Goal: Task Accomplishment & Management: Manage account settings

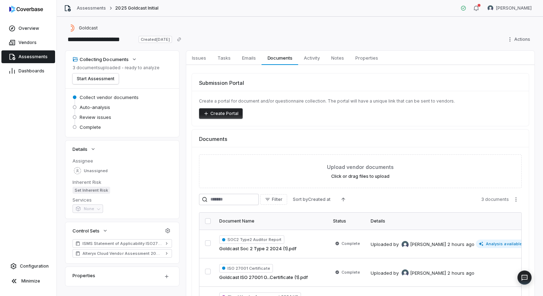
scroll to position [60, 0]
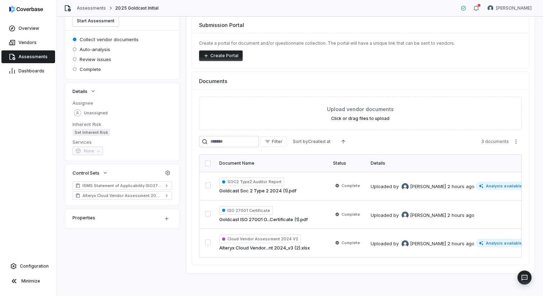
click at [207, 161] on button "button" at bounding box center [208, 164] width 6 height 6
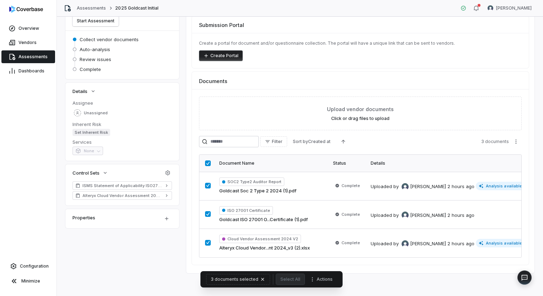
click at [392, 280] on div "**********" at bounding box center [300, 157] width 486 height 280
click at [101, 22] on button "Start Assessment" at bounding box center [95, 21] width 46 height 11
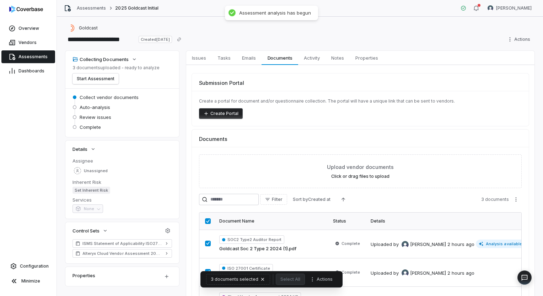
scroll to position [0, 0]
click at [202, 55] on span "Issues" at bounding box center [199, 57] width 20 height 9
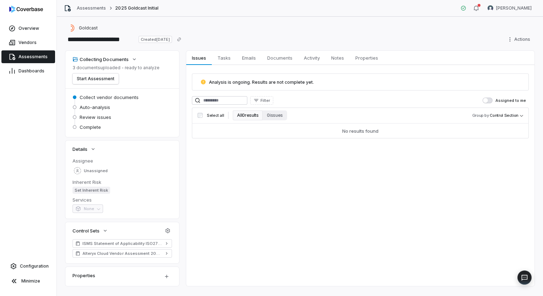
click at [33, 55] on span "Assessments" at bounding box center [32, 57] width 29 height 6
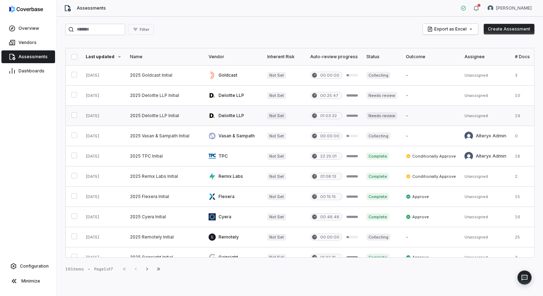
click at [226, 118] on link at bounding box center [233, 116] width 59 height 20
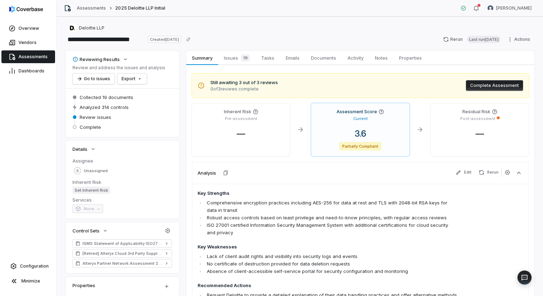
click at [30, 57] on span "Assessments" at bounding box center [32, 57] width 29 height 6
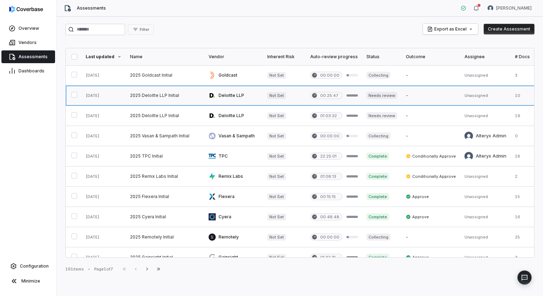
click at [152, 92] on link at bounding box center [165, 96] width 79 height 20
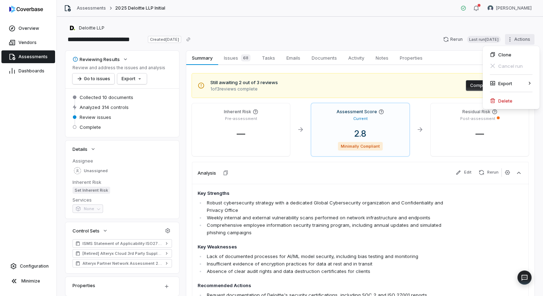
click at [505, 39] on html "**********" at bounding box center [271, 148] width 543 height 296
click at [523, 100] on div "Delete" at bounding box center [510, 100] width 51 height 11
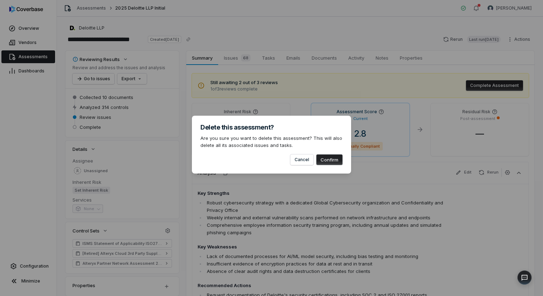
click at [326, 161] on button "Confirm" at bounding box center [329, 160] width 26 height 11
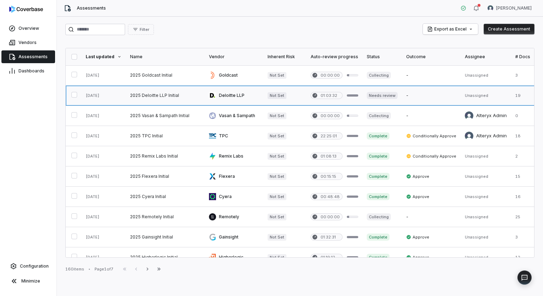
click at [164, 94] on link at bounding box center [165, 96] width 79 height 20
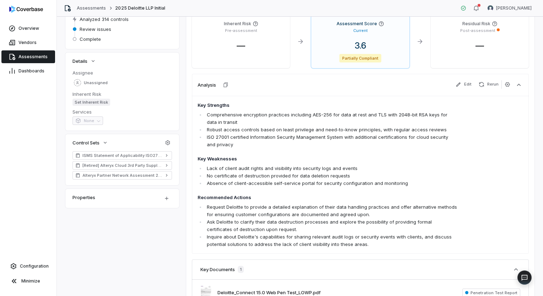
scroll to position [107, 0]
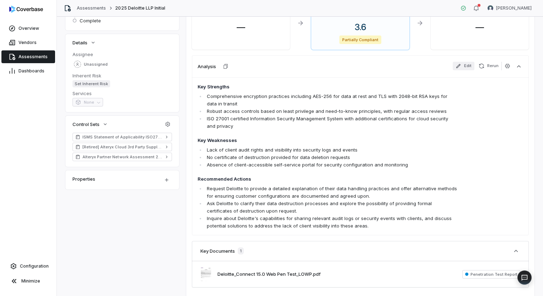
click at [461, 66] on button "Edit" at bounding box center [464, 66] width 22 height 9
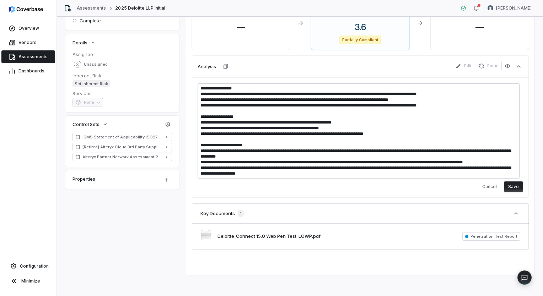
drag, startPoint x: 267, startPoint y: 173, endPoint x: 192, endPoint y: 144, distance: 80.6
click at [192, 144] on div "Cancel Save" at bounding box center [360, 137] width 337 height 120
type textarea "*"
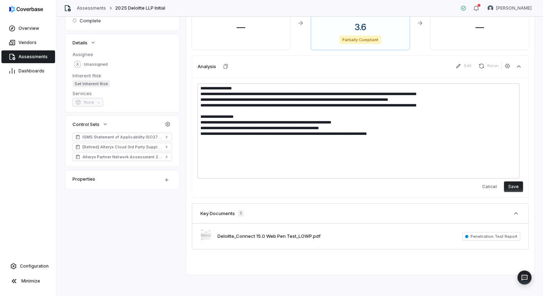
scroll to position [79, 0]
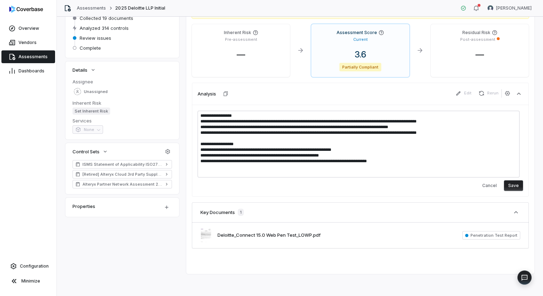
type textarea "**********"
click at [518, 185] on button "Save" at bounding box center [513, 185] width 19 height 11
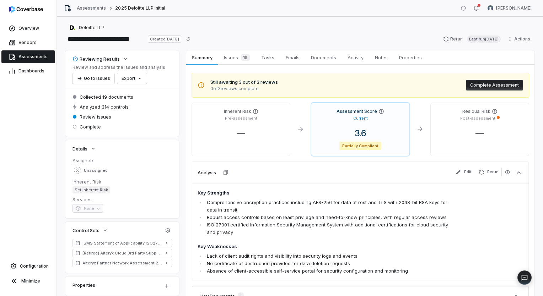
scroll to position [0, 0]
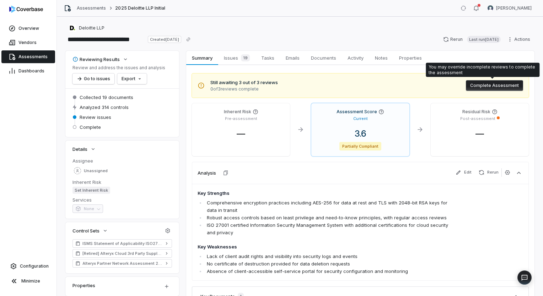
click at [481, 83] on button "Complete Assessment" at bounding box center [494, 85] width 57 height 11
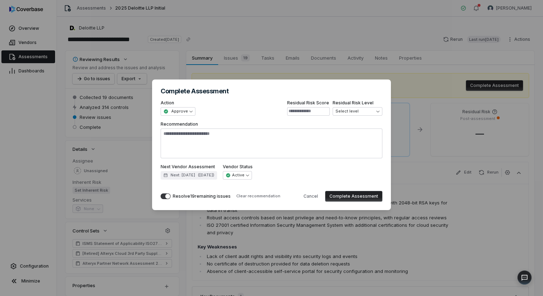
click at [358, 196] on button "Complete Assessment" at bounding box center [353, 196] width 57 height 11
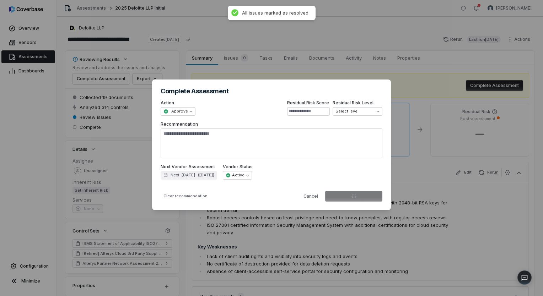
type textarea "*"
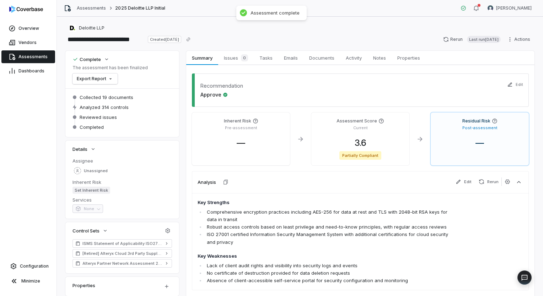
click at [34, 58] on span "Assessments" at bounding box center [32, 57] width 29 height 6
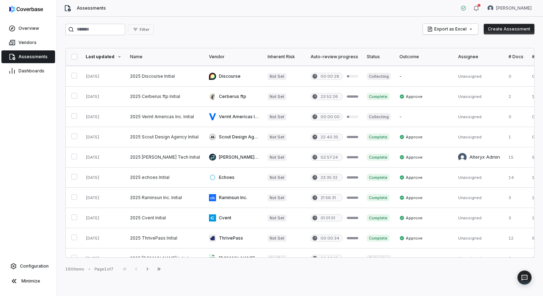
scroll to position [315, 0]
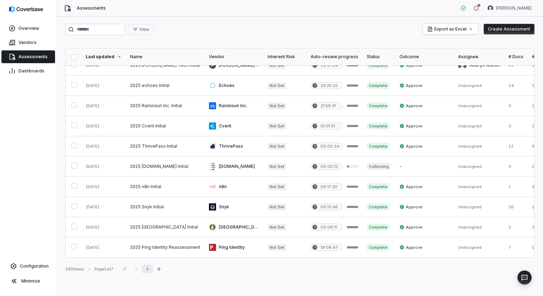
click at [153, 270] on button "Next" at bounding box center [147, 269] width 11 height 9
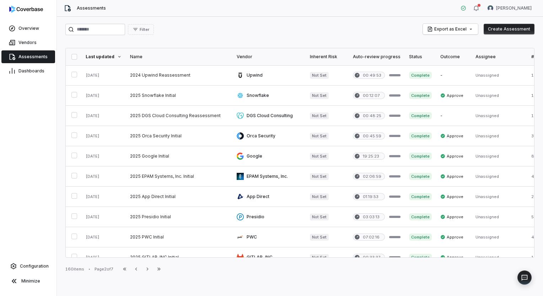
click at [34, 48] on link "Vendors" at bounding box center [28, 42] width 54 height 13
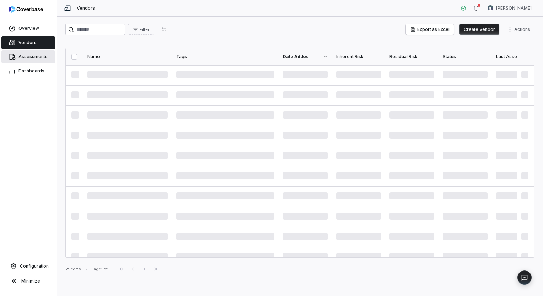
click at [33, 55] on span "Assessments" at bounding box center [32, 57] width 29 height 6
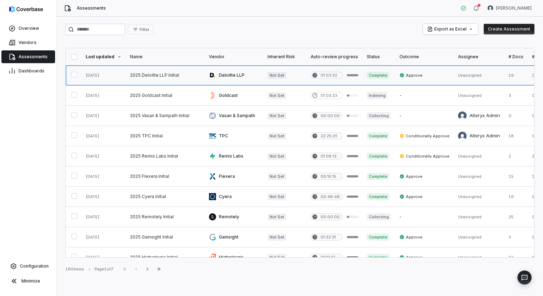
click at [158, 78] on link at bounding box center [165, 75] width 79 height 20
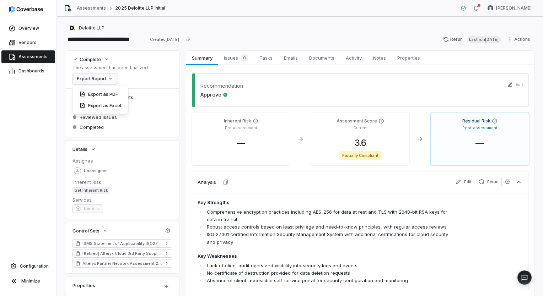
click at [112, 79] on html "**********" at bounding box center [271, 148] width 543 height 296
click at [114, 93] on div "Export as PDF" at bounding box center [100, 93] width 50 height 11
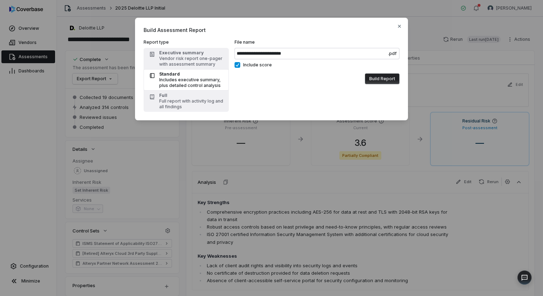
click at [238, 66] on button "Include score" at bounding box center [237, 65] width 6 height 6
click at [176, 60] on div "Vendor risk report one-pager with assessment summary" at bounding box center [191, 61] width 65 height 11
type input "**********"
click at [237, 67] on button "Include score" at bounding box center [237, 65] width 6 height 6
click at [238, 65] on button "Include score" at bounding box center [237, 65] width 6 height 6
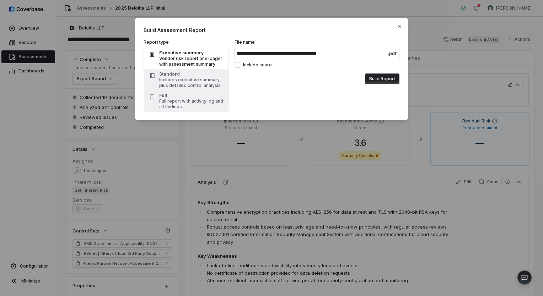
click at [381, 79] on button "Build Report" at bounding box center [382, 79] width 34 height 11
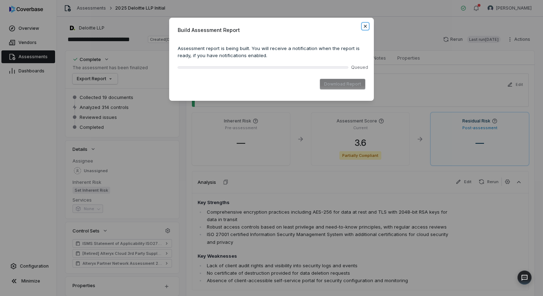
click at [363, 26] on icon "button" at bounding box center [365, 26] width 6 height 6
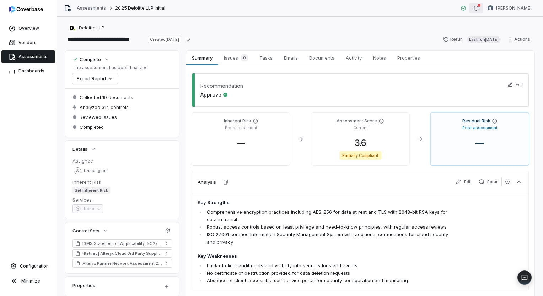
click at [478, 8] on icon "button" at bounding box center [476, 8] width 5 height 5
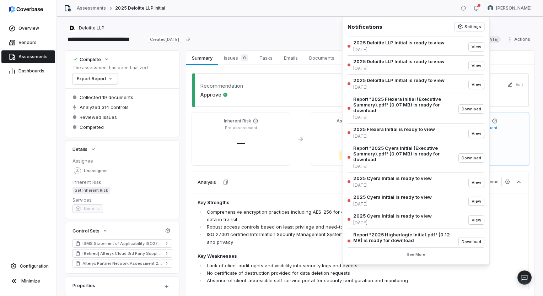
click at [169, 80] on div "Complete The assessment has been finalized Export Report" at bounding box center [121, 69] width 99 height 29
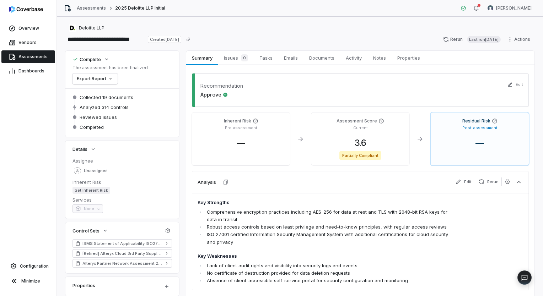
click at [39, 58] on span "Assessments" at bounding box center [32, 57] width 29 height 6
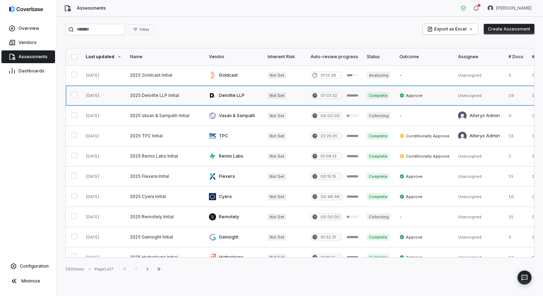
click at [151, 95] on link at bounding box center [165, 96] width 79 height 20
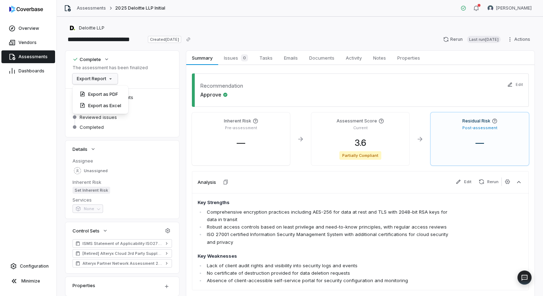
click at [111, 77] on html "**********" at bounding box center [271, 148] width 543 height 296
click at [110, 92] on div "Export as PDF" at bounding box center [100, 93] width 50 height 11
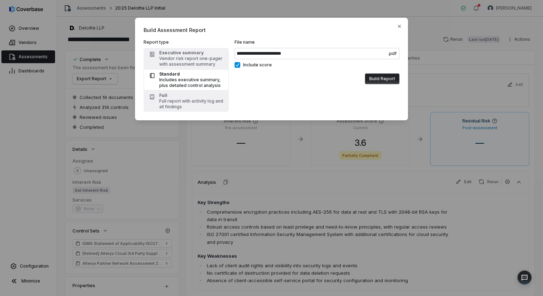
click at [185, 80] on div "Includes executive summary, plus detailed control analysis" at bounding box center [191, 82] width 65 height 11
click at [191, 59] on div "Vendor risk report one-pager with assessment summary" at bounding box center [191, 61] width 65 height 11
type input "**********"
click at [236, 66] on button "Include score" at bounding box center [237, 65] width 6 height 6
click at [378, 82] on button "Build Report" at bounding box center [382, 79] width 34 height 11
